Goal: Information Seeking & Learning: Learn about a topic

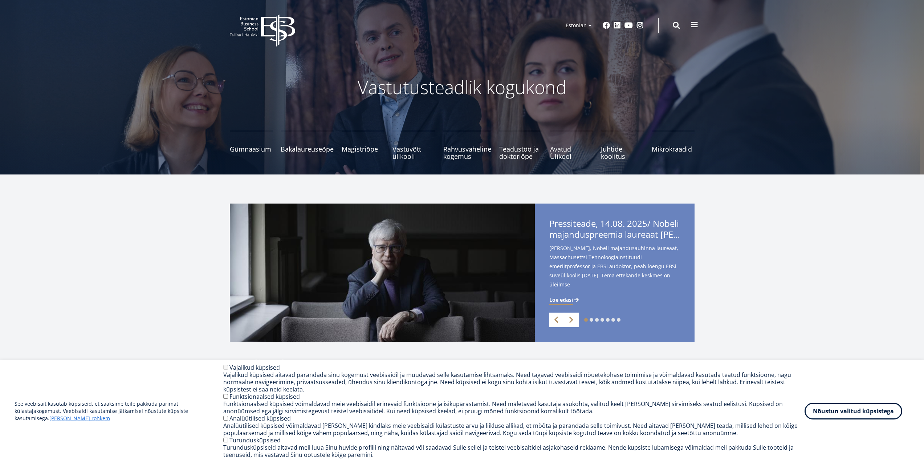
click at [689, 27] on button at bounding box center [695, 24] width 15 height 15
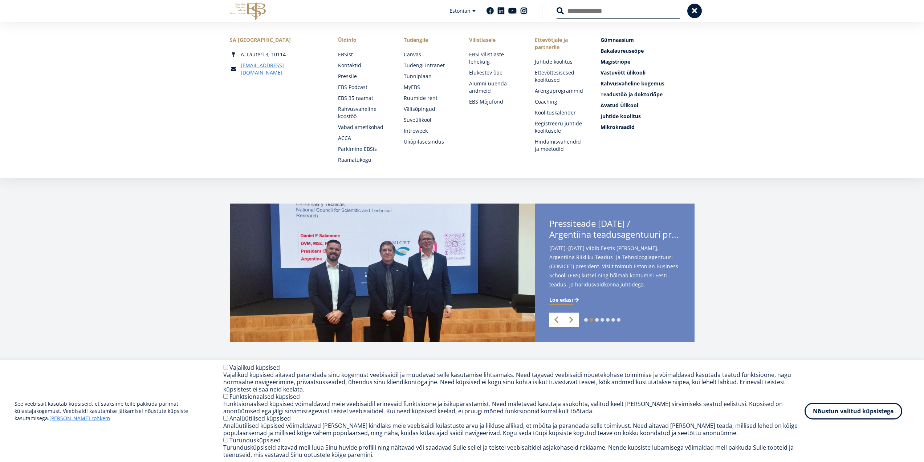
drag, startPoint x: 307, startPoint y: 37, endPoint x: 226, endPoint y: 39, distance: 81.8
click at [226, 39] on div "SA [GEOGRAPHIC_DATA] [PERSON_NAME] 3, 10114 [EMAIL_ADDRESS][DOMAIN_NAME] Social…" at bounding box center [462, 99] width 523 height 127
copy div "SA [GEOGRAPHIC_DATA]"
click at [162, 216] on div "1 2 3 4 5 6 7 Previous Next Pressiteade, 14.08. 2025/ Nobeli majanduspreemia la…" at bounding box center [462, 272] width 924 height 138
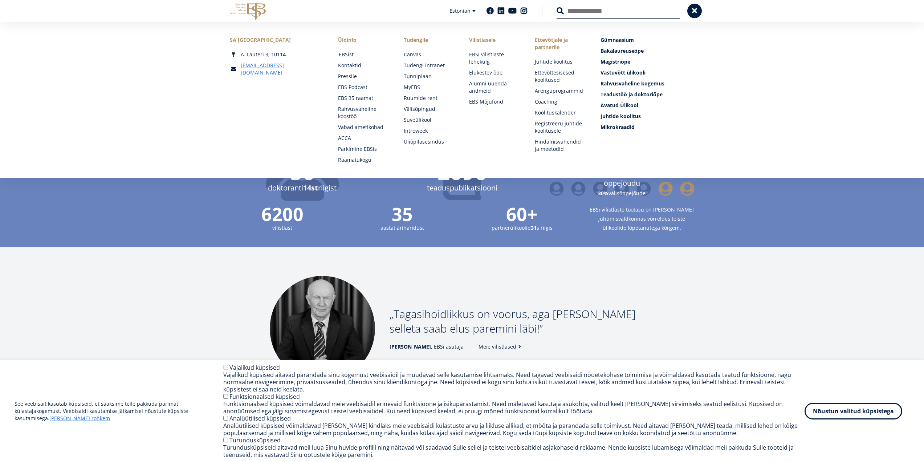
scroll to position [871, 0]
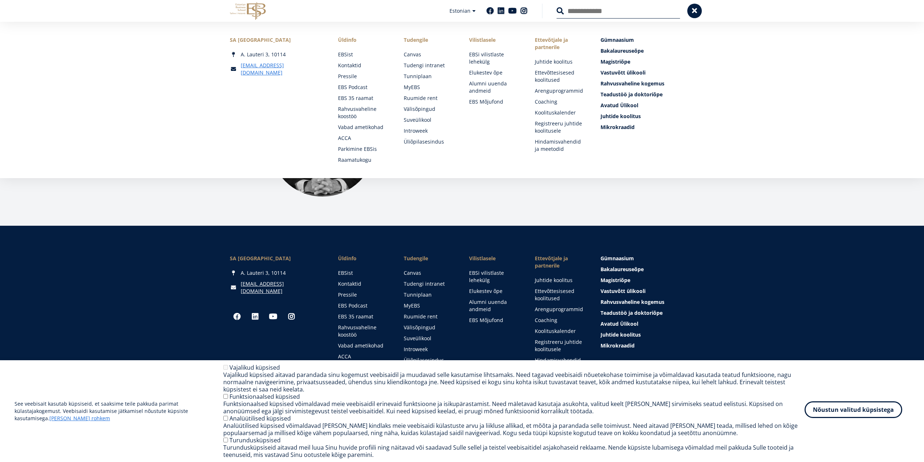
click at [846, 415] on button "Nõustun valitud küpsistega" at bounding box center [854, 409] width 98 height 17
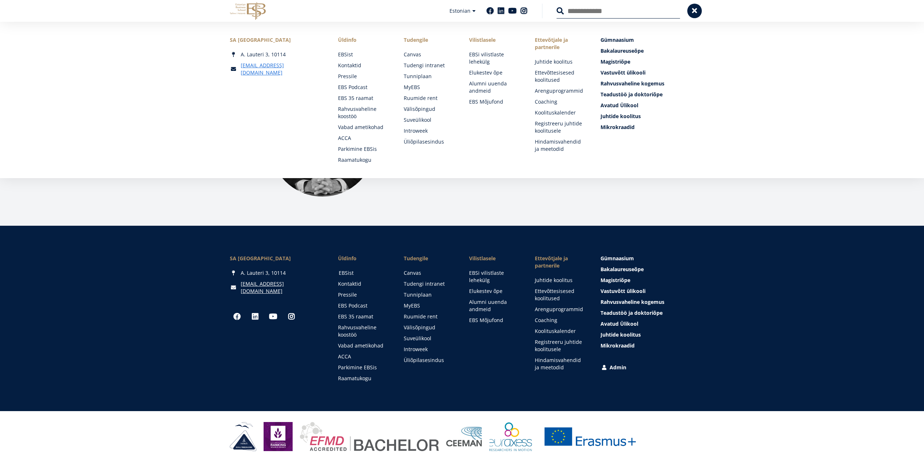
click at [351, 271] on link "EBSist" at bounding box center [364, 272] width 51 height 7
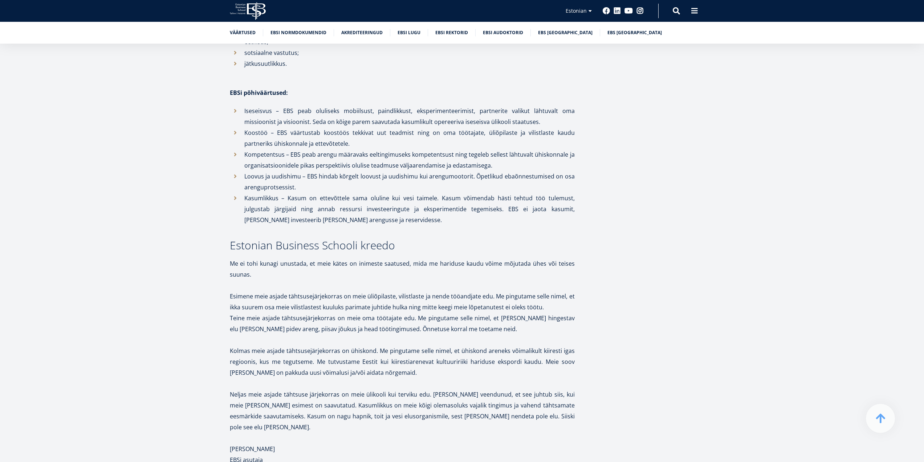
click at [363, 298] on div "1988. aastal asutatud Tallinnas ja Helsingis tegutsev Estonian Business School …" at bounding box center [402, 306] width 345 height 1035
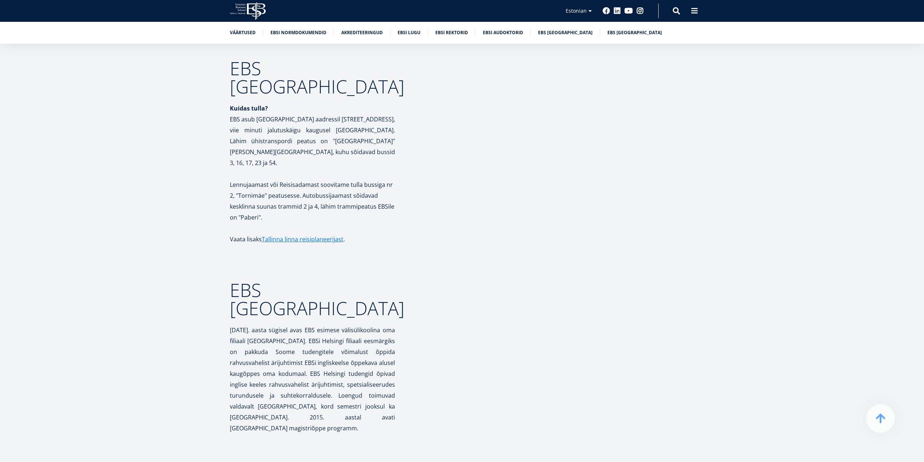
scroll to position [3363, 0]
